Goal: Task Accomplishment & Management: Manage account settings

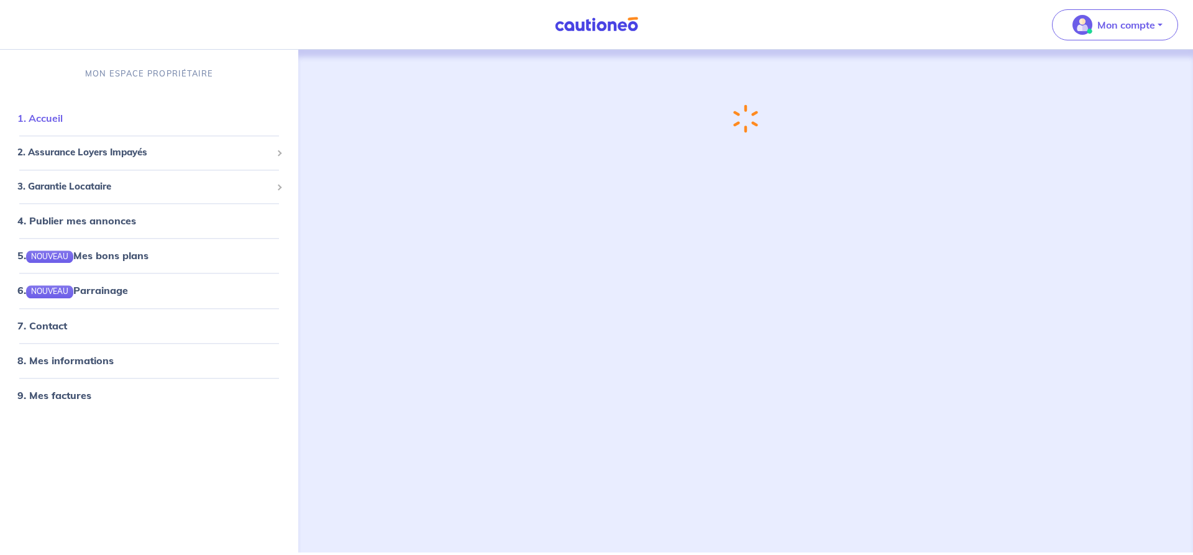
click at [44, 117] on link "1. Accueil" at bounding box center [39, 119] width 45 height 12
click at [109, 157] on span "2. Assurance Loyers Impayés" at bounding box center [144, 153] width 254 height 14
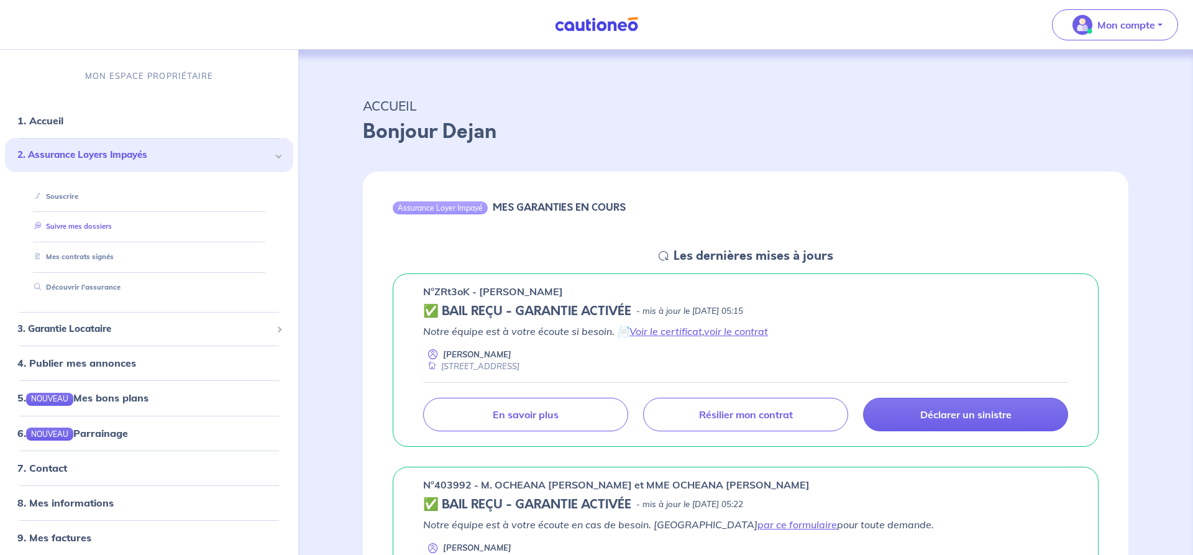
click at [91, 230] on link "Suivre mes dossiers" at bounding box center [70, 227] width 83 height 9
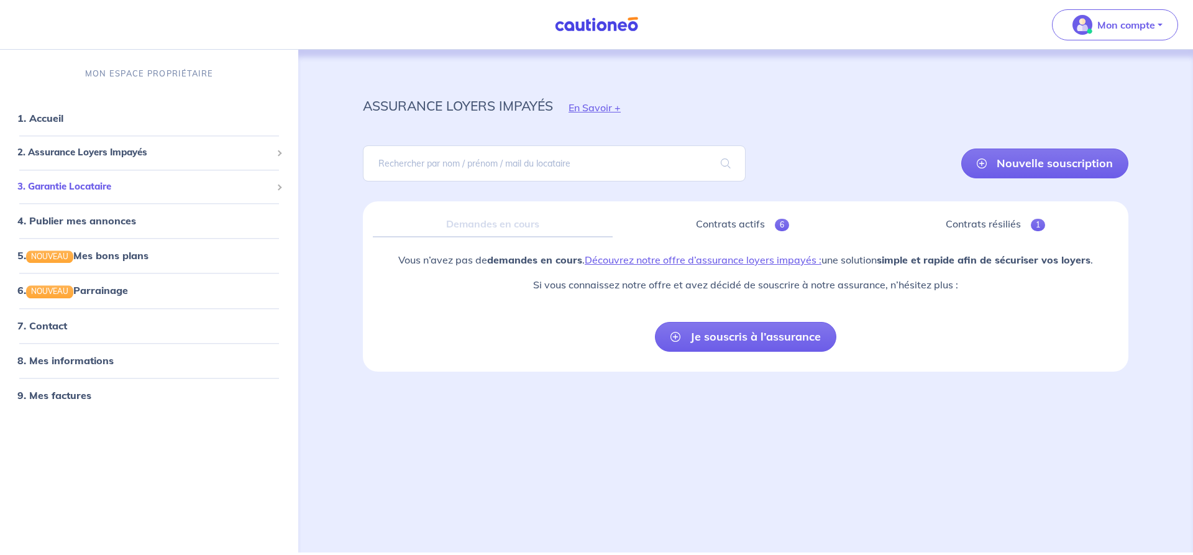
click at [60, 188] on span "3. Garantie Locataire" at bounding box center [144, 187] width 254 height 14
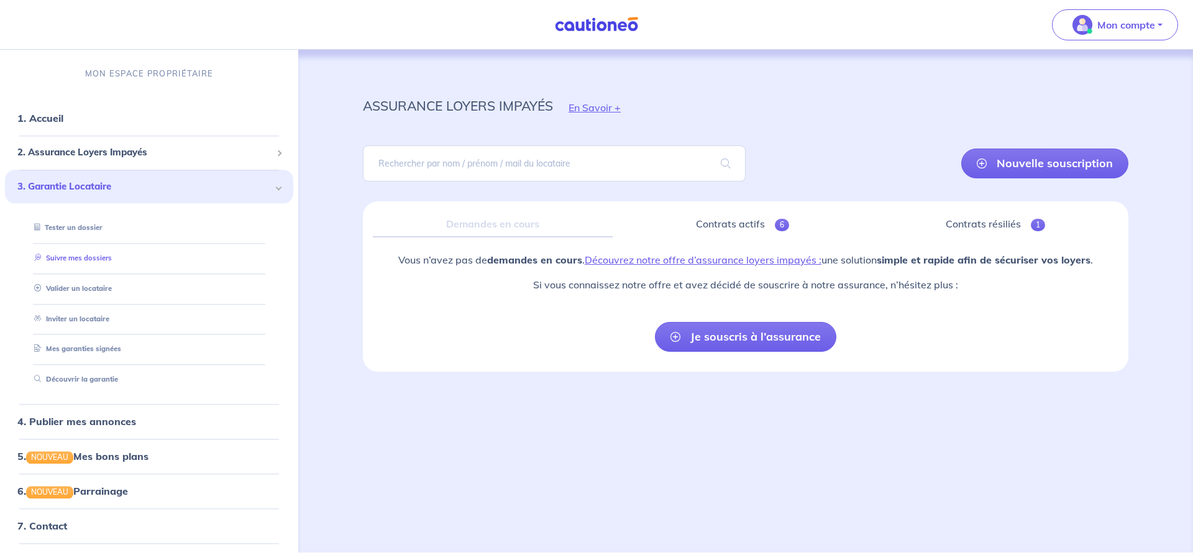
click at [103, 260] on link "Suivre mes dossiers" at bounding box center [70, 258] width 83 height 9
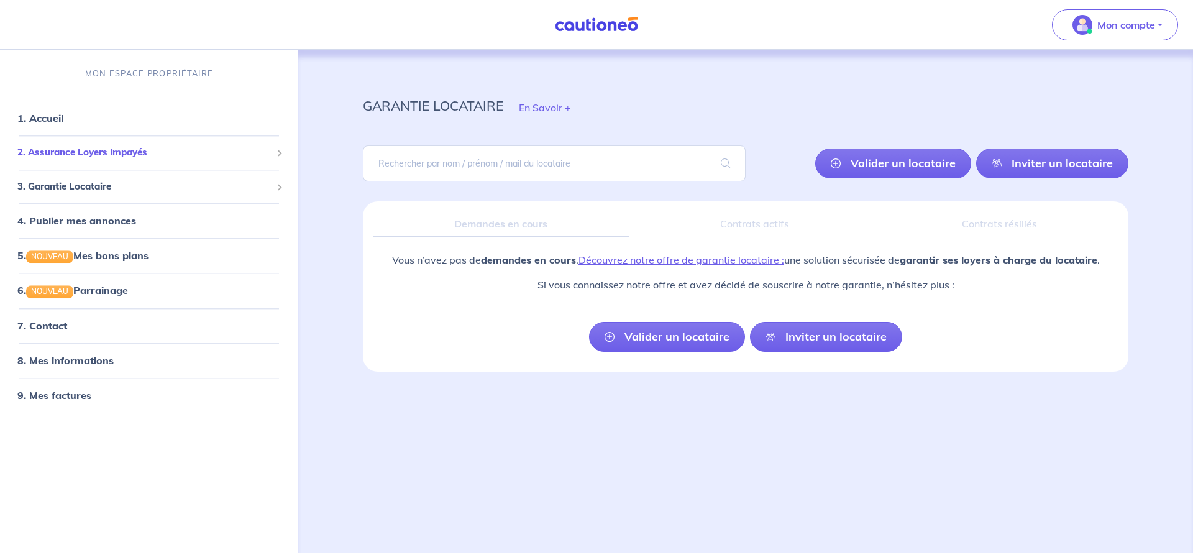
click at [46, 160] on div "2. Assurance Loyers Impayés" at bounding box center [149, 153] width 288 height 24
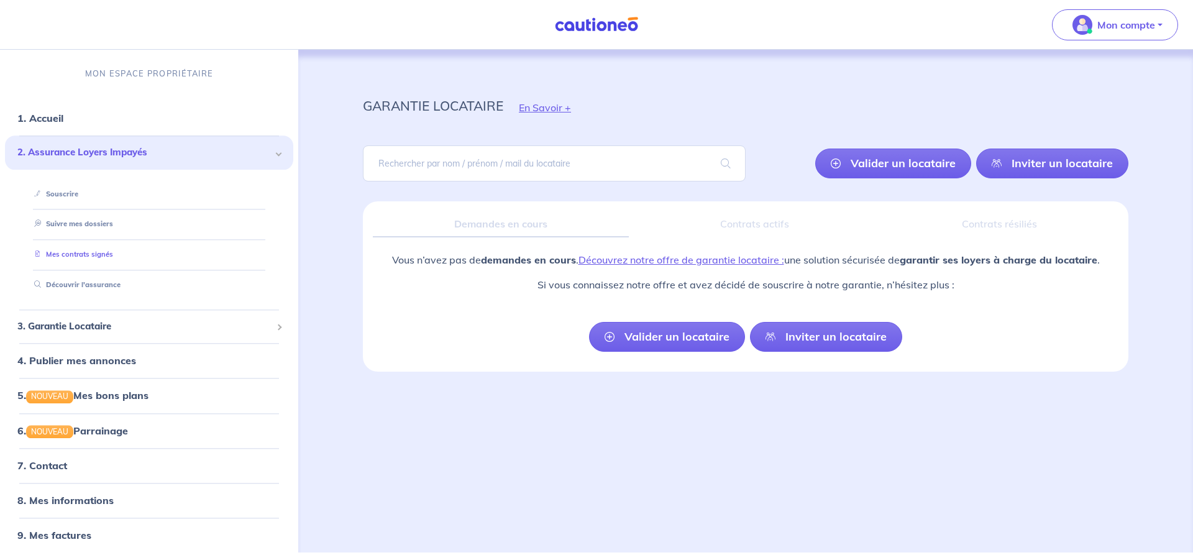
click at [103, 255] on link "Mes contrats signés" at bounding box center [71, 254] width 84 height 9
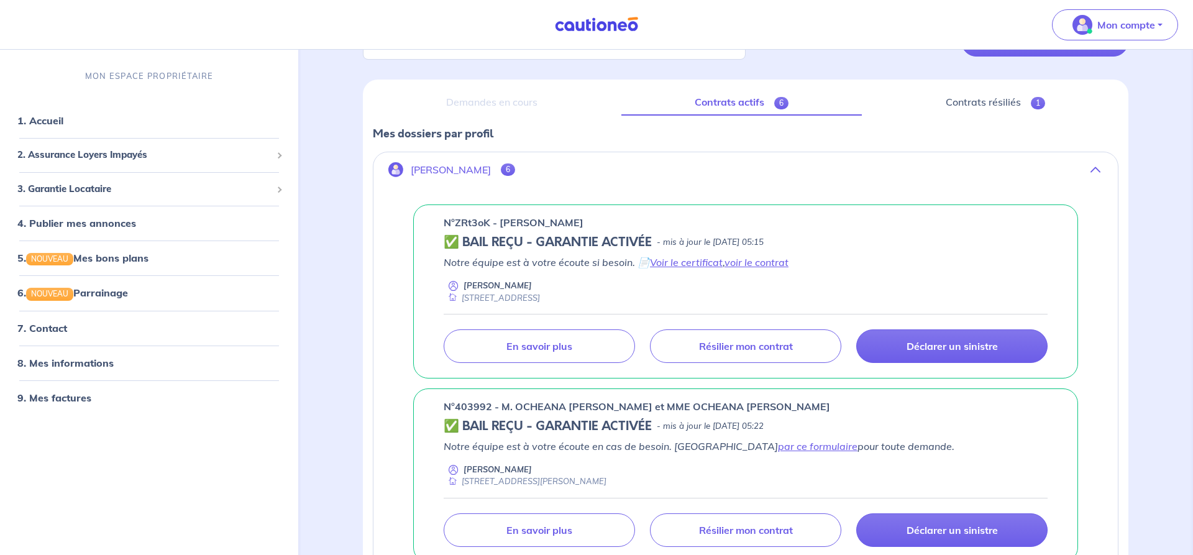
scroll to position [127, 0]
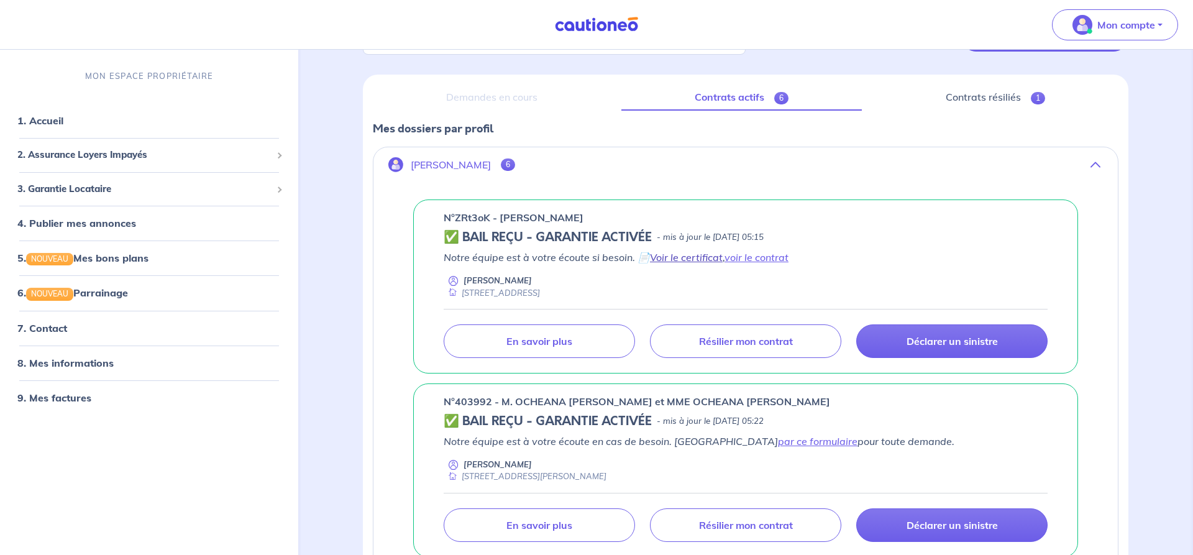
click at [692, 262] on link "Voir le certificat" at bounding box center [686, 257] width 73 height 12
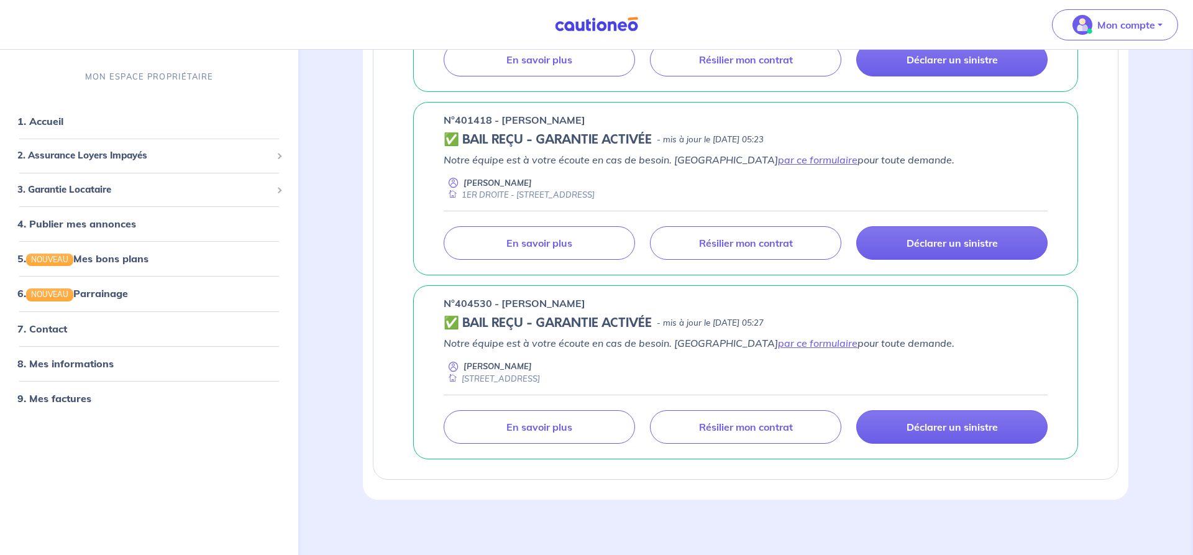
scroll to position [965, 0]
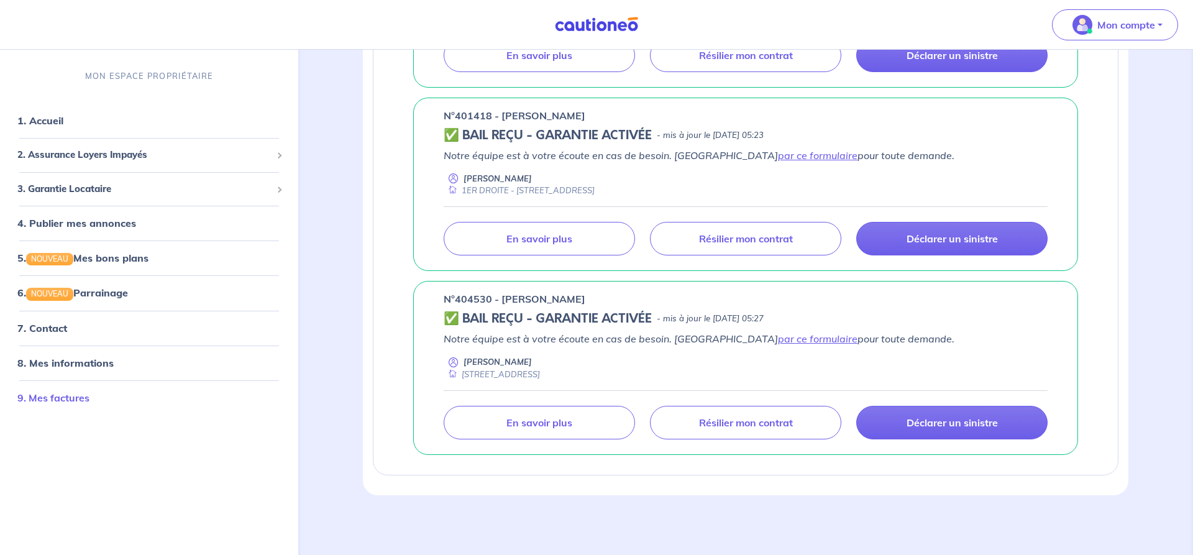
click at [70, 398] on link "9. Mes factures" at bounding box center [53, 398] width 72 height 12
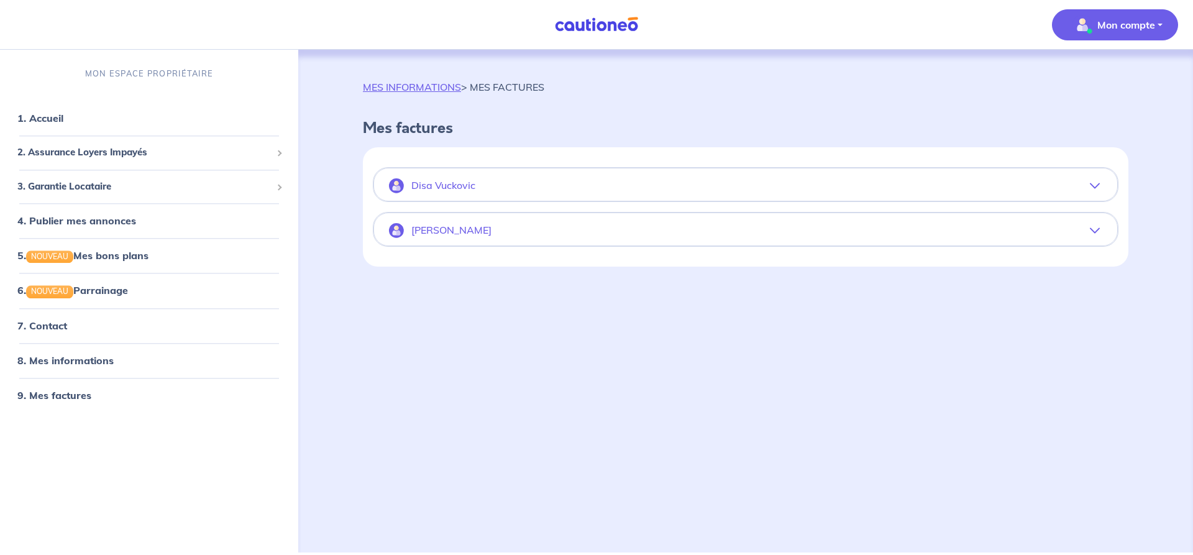
click at [467, 231] on p "[PERSON_NAME]" at bounding box center [451, 230] width 80 height 12
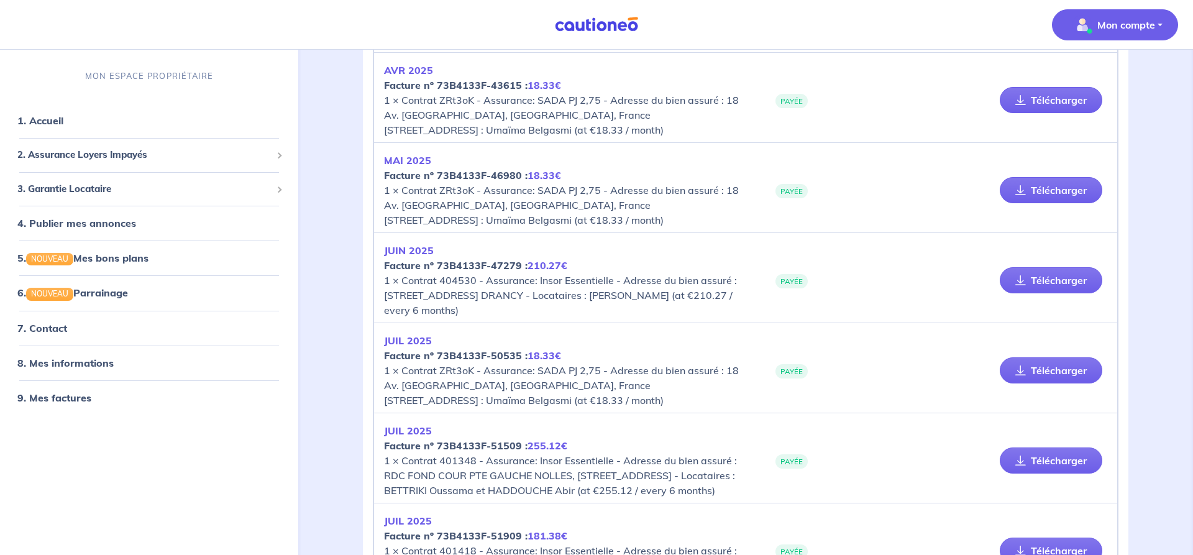
scroll to position [630, 0]
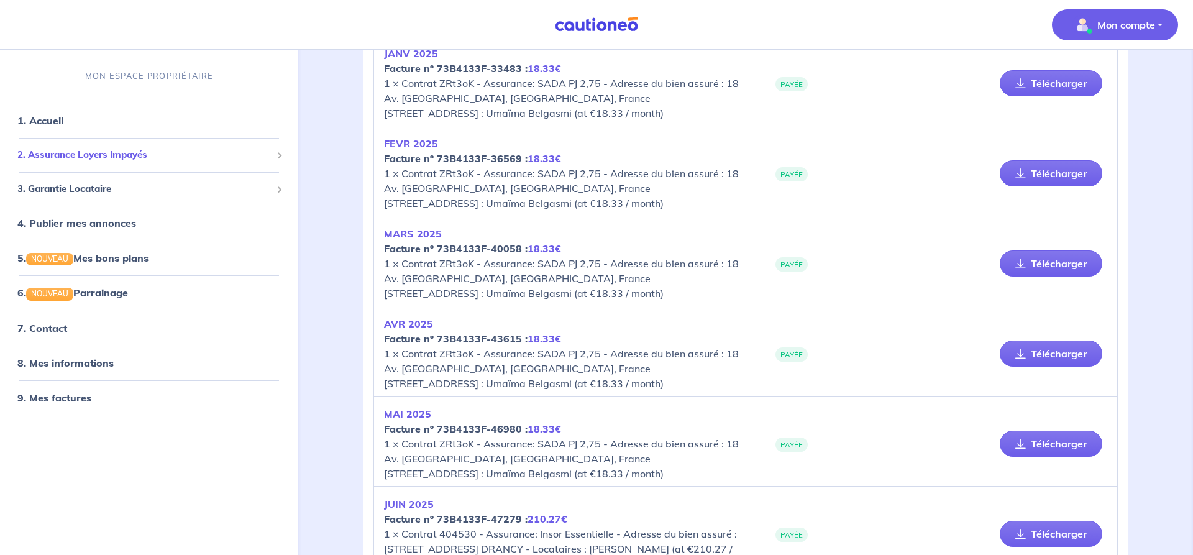
click at [98, 155] on span "2. Assurance Loyers Impayés" at bounding box center [144, 155] width 254 height 14
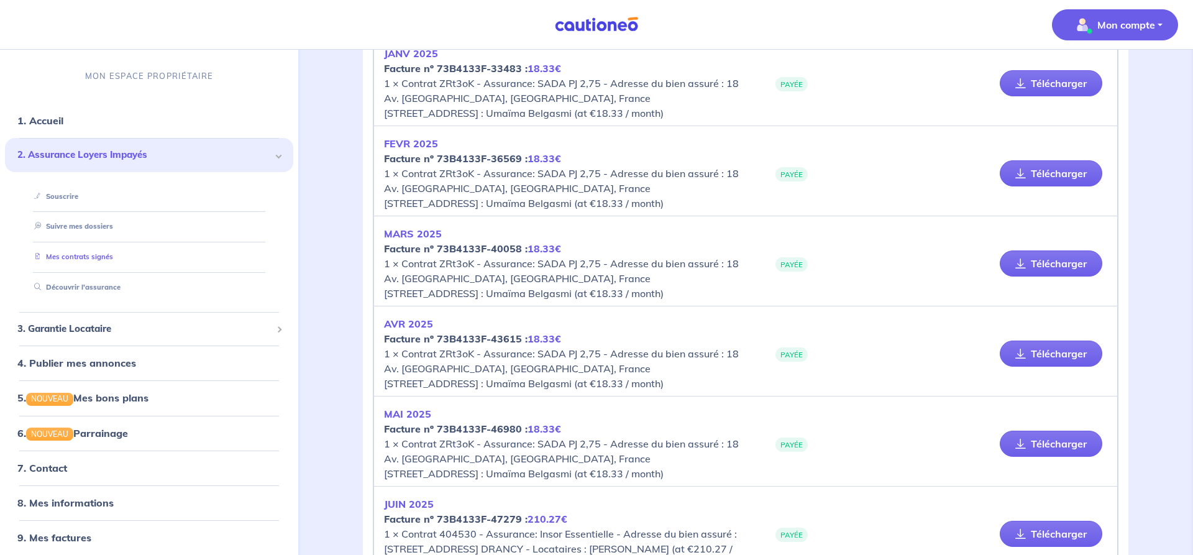
click at [92, 260] on link "Mes contrats signés" at bounding box center [71, 257] width 84 height 9
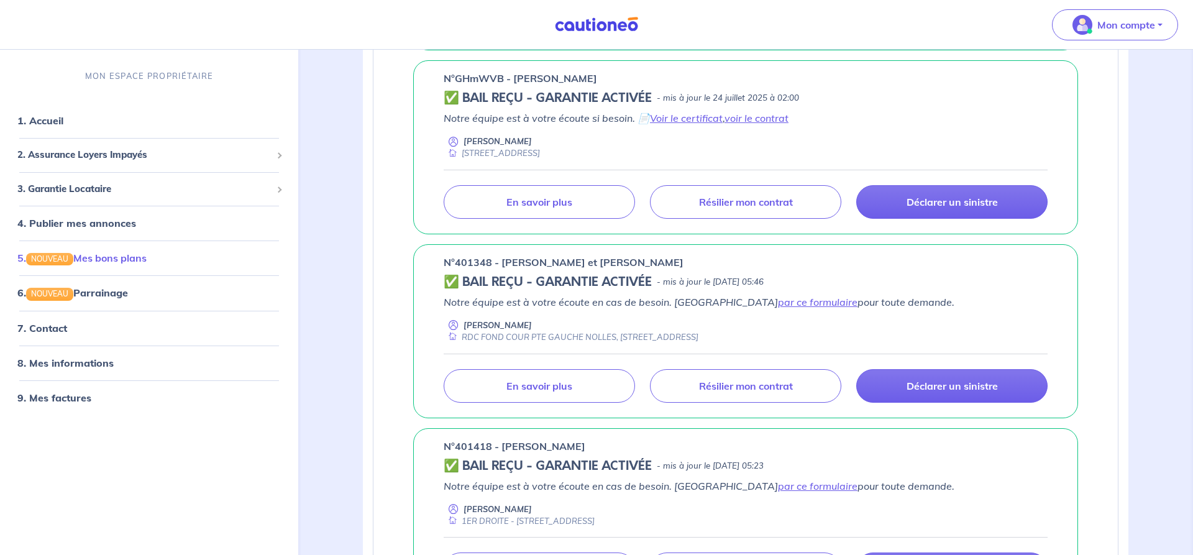
scroll to position [380, 0]
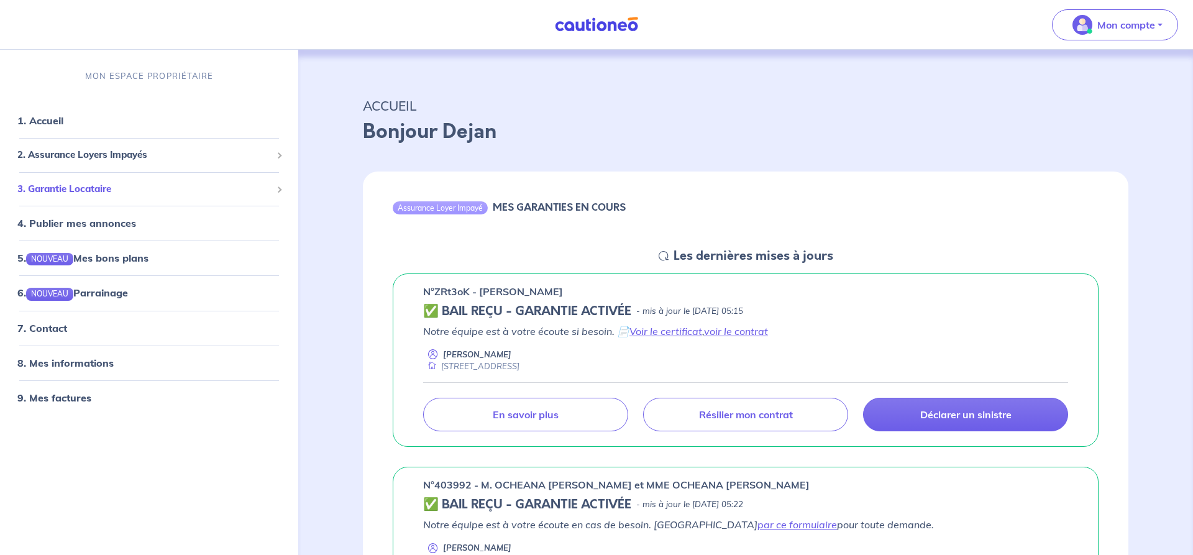
click at [111, 191] on span "3. Garantie Locataire" at bounding box center [144, 189] width 254 height 14
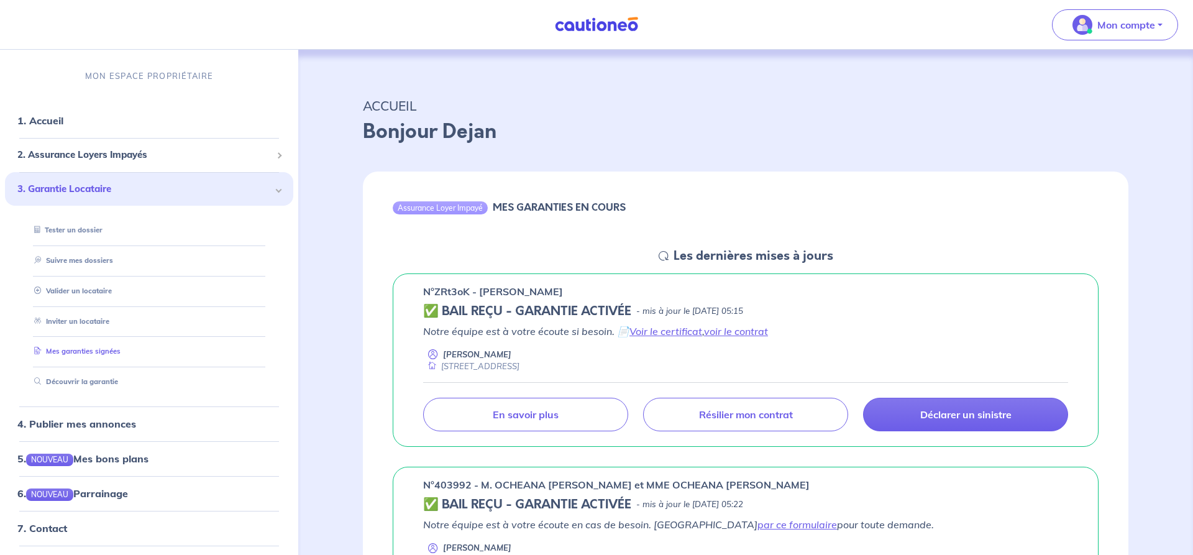
click at [91, 352] on link "Mes garanties signées" at bounding box center [74, 351] width 91 height 9
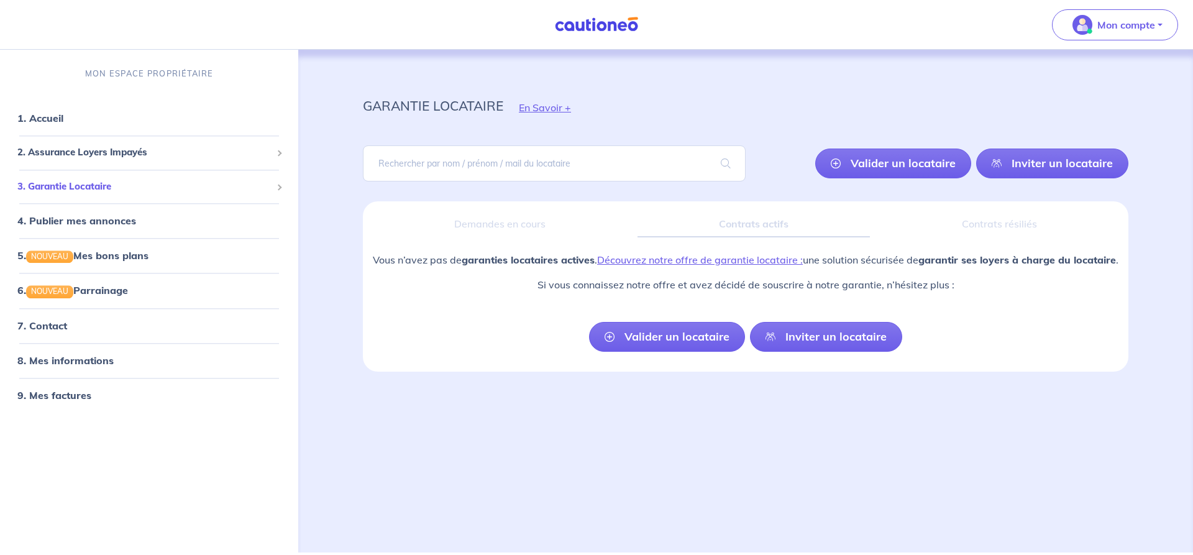
click at [78, 190] on span "3. Garantie Locataire" at bounding box center [144, 187] width 254 height 14
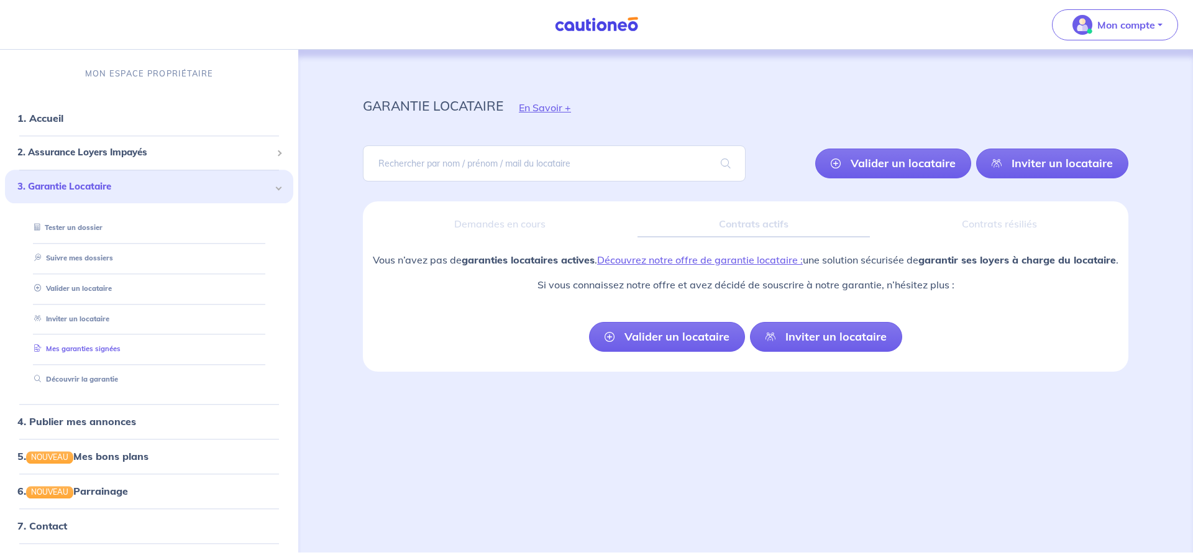
click at [99, 350] on link "Mes garanties signées" at bounding box center [74, 349] width 91 height 9
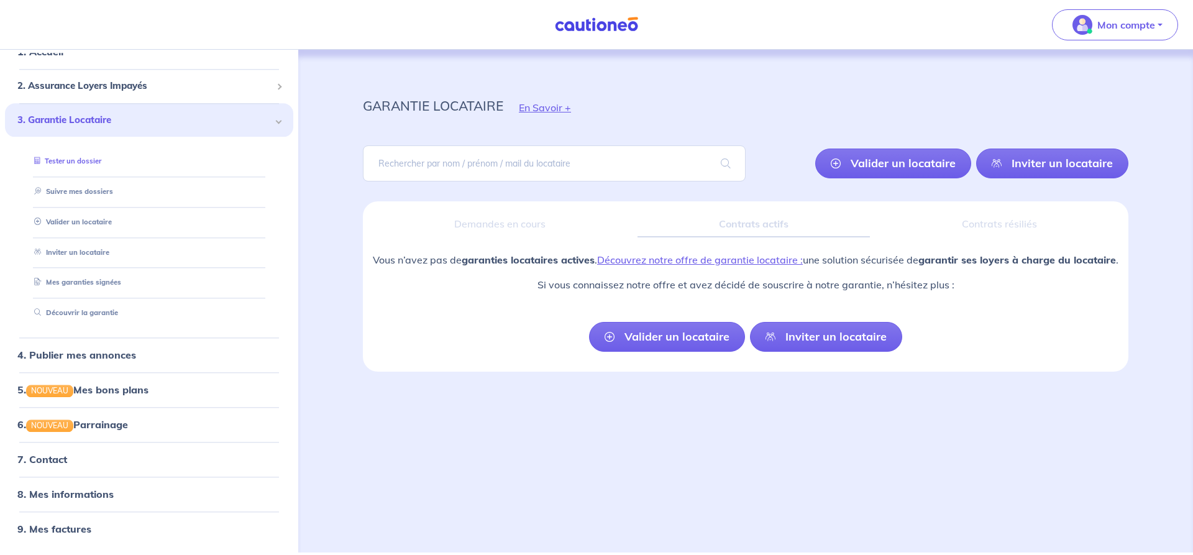
click at [81, 160] on link "Tester un dossier" at bounding box center [65, 161] width 72 height 9
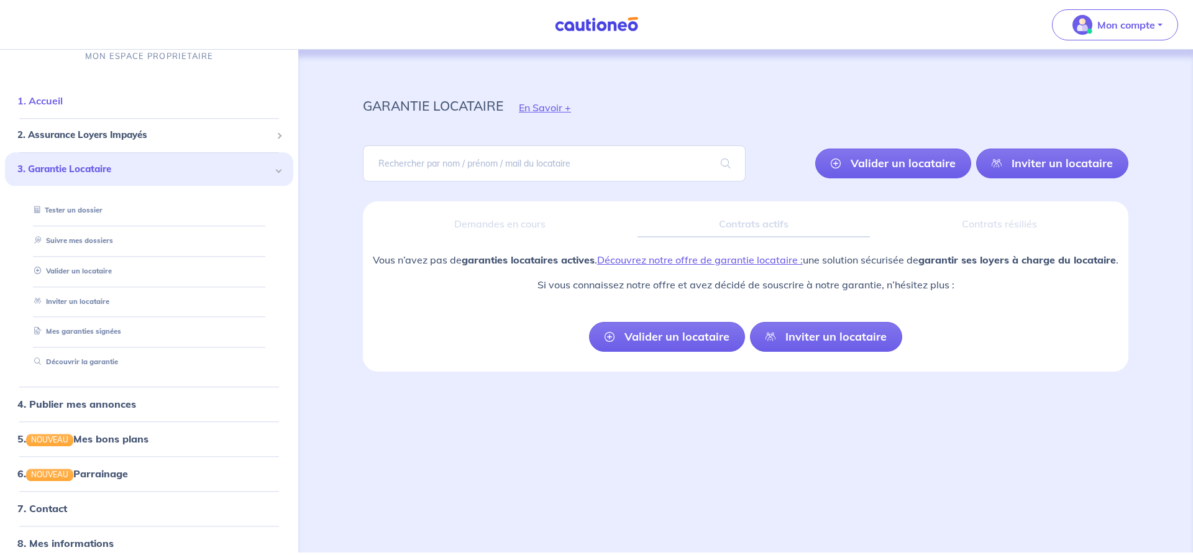
scroll to position [0, 0]
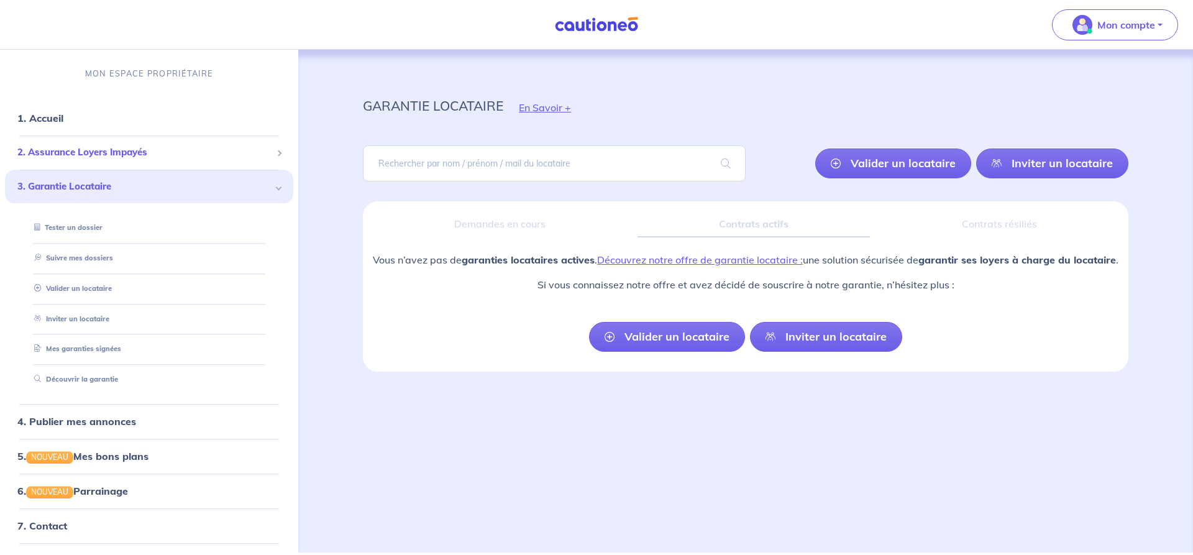
click at [92, 149] on span "2. Assurance Loyers Impayés" at bounding box center [144, 153] width 254 height 14
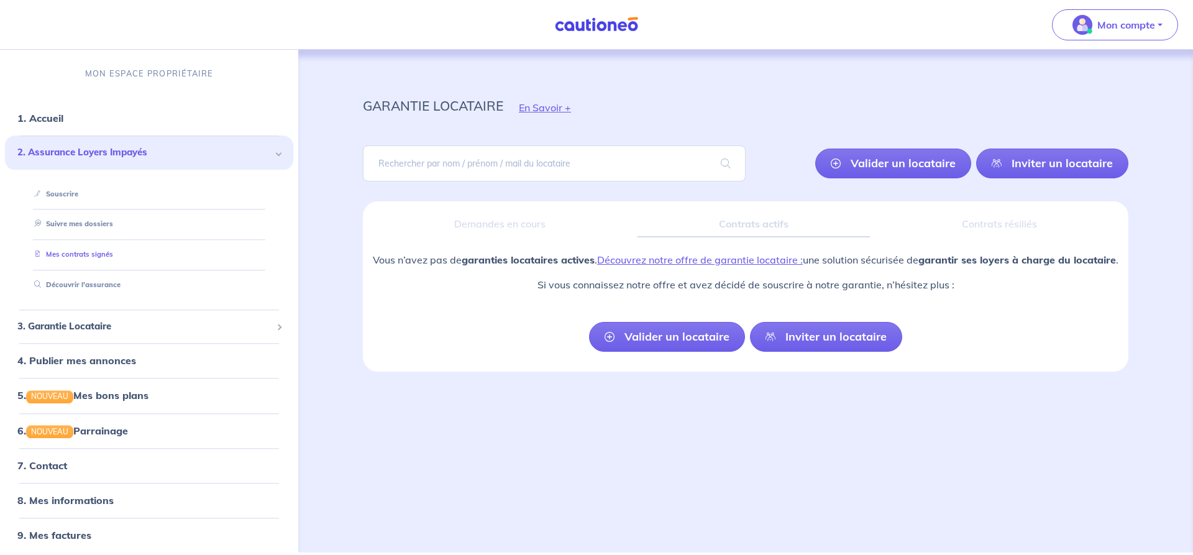
click at [93, 255] on link "Mes contrats signés" at bounding box center [71, 254] width 84 height 9
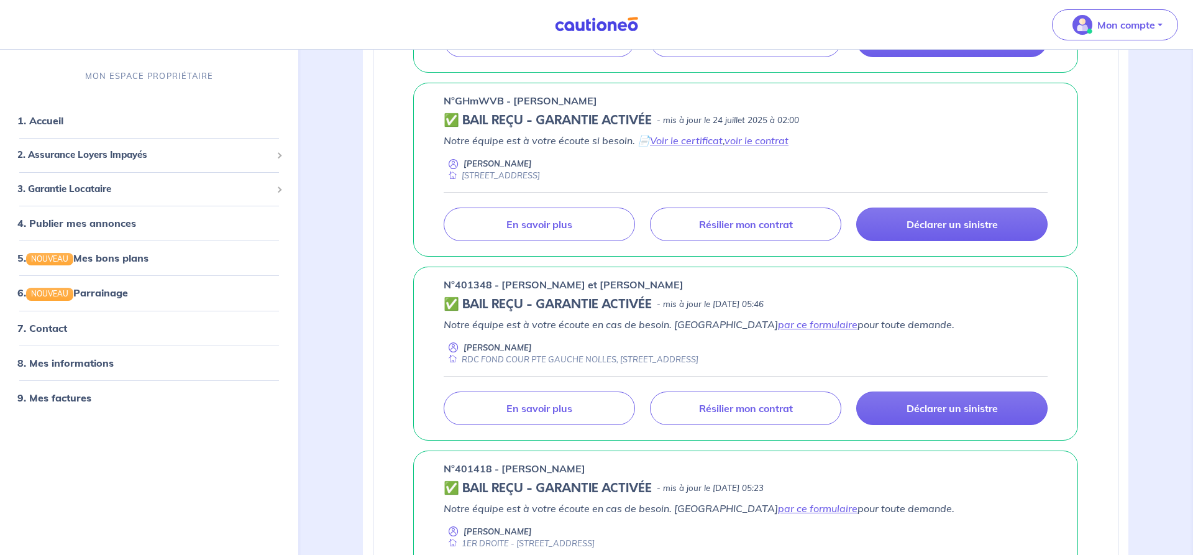
scroll to position [634, 0]
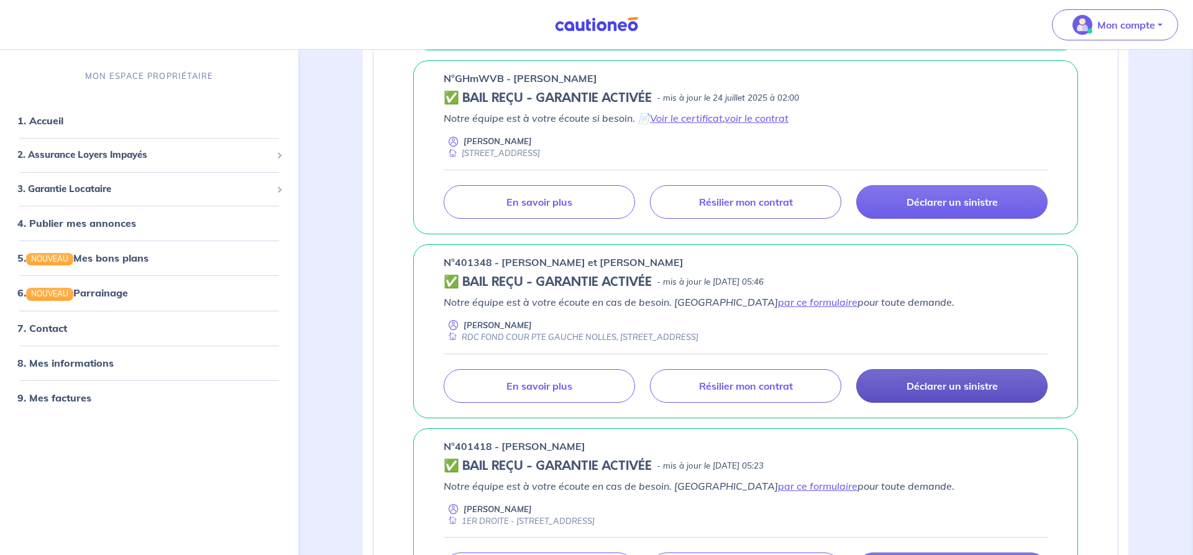
click at [960, 387] on p "Déclarer un sinistre" at bounding box center [952, 386] width 91 height 12
